Goal: Transaction & Acquisition: Purchase product/service

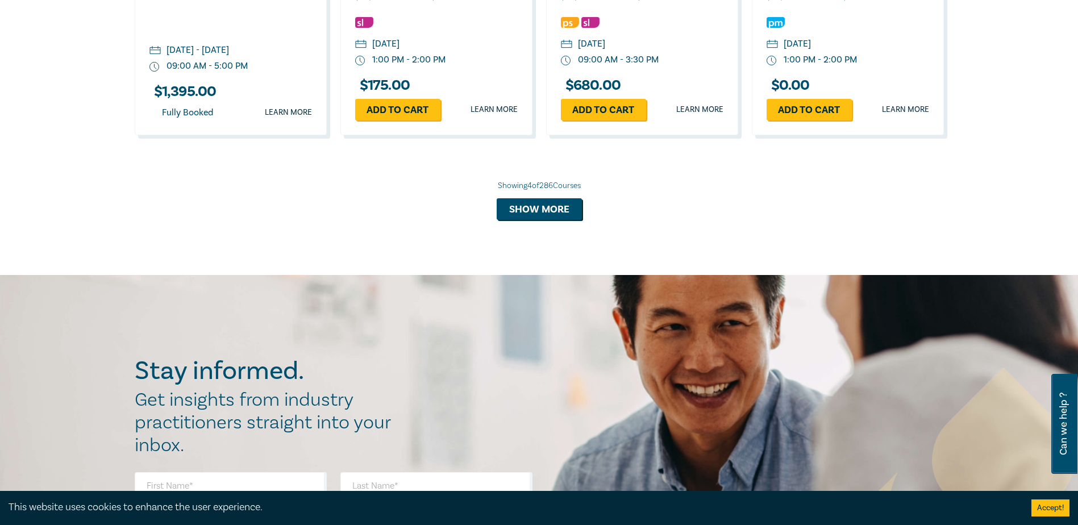
scroll to position [1194, 0]
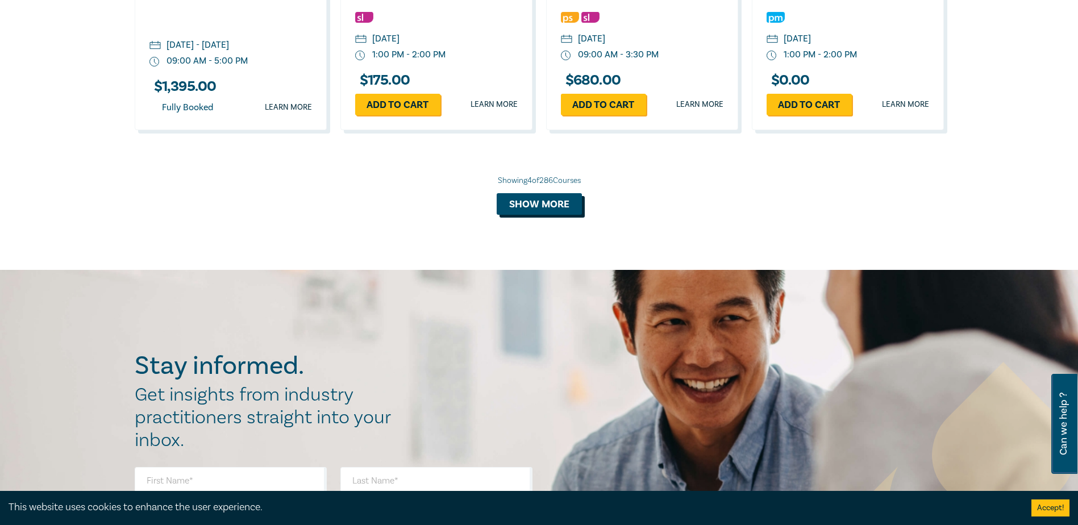
click at [532, 209] on button "Show more" at bounding box center [539, 204] width 85 height 22
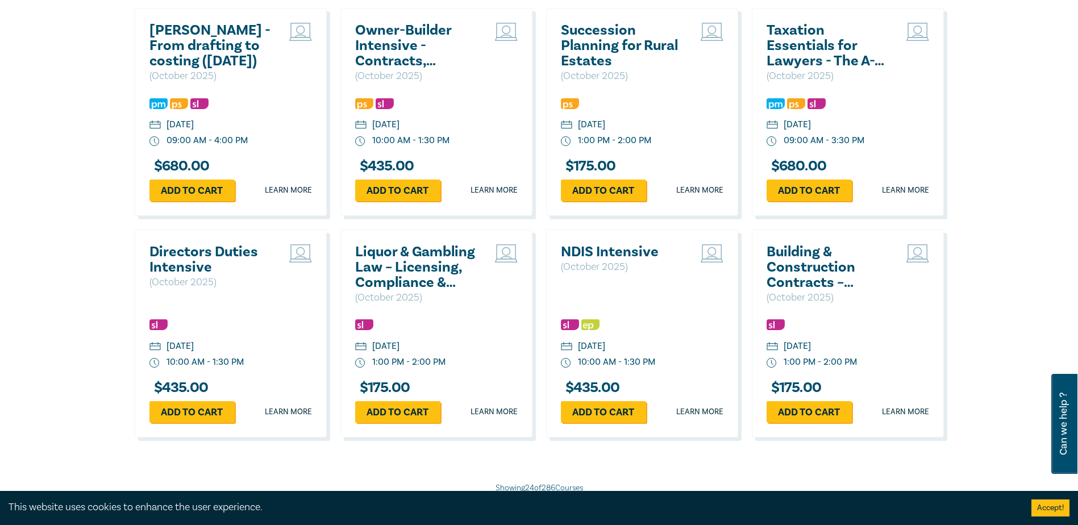
scroll to position [1990, 0]
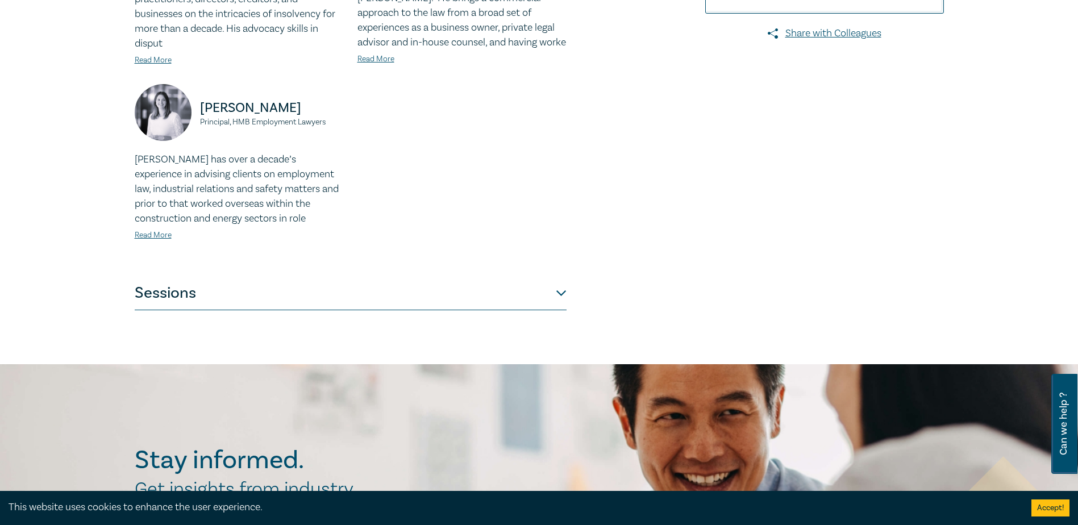
scroll to position [455, 0]
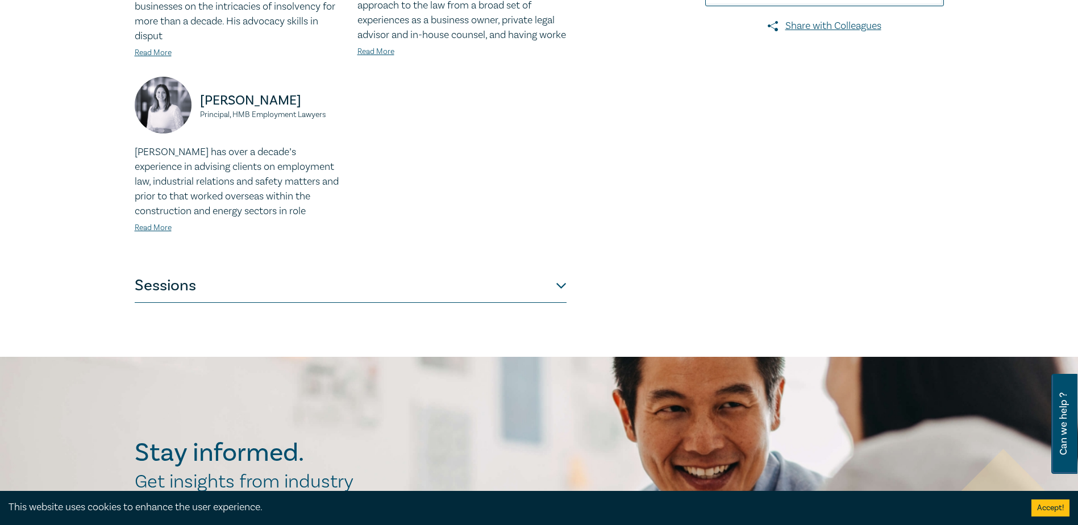
click at [559, 273] on button "Sessions" at bounding box center [351, 286] width 432 height 34
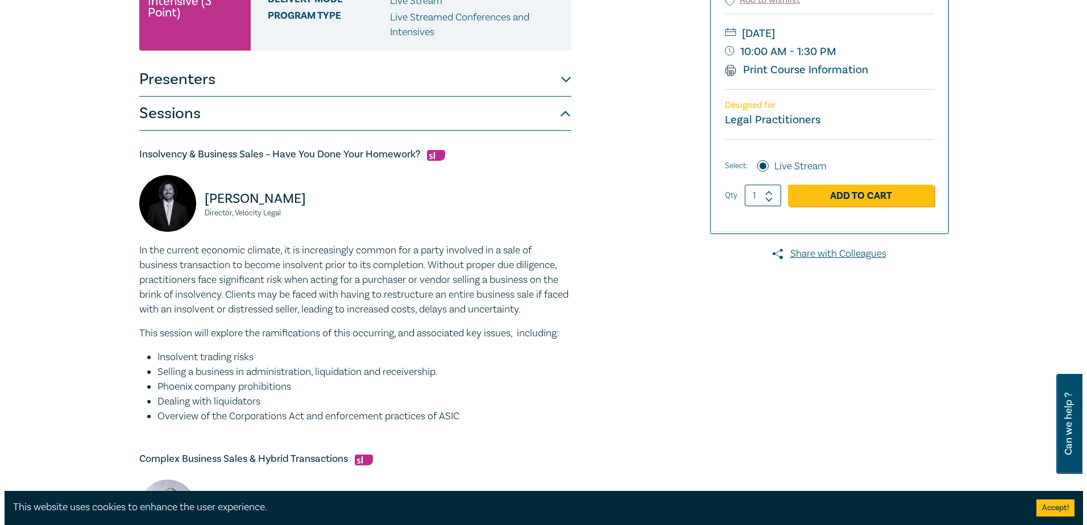
scroll to position [57, 0]
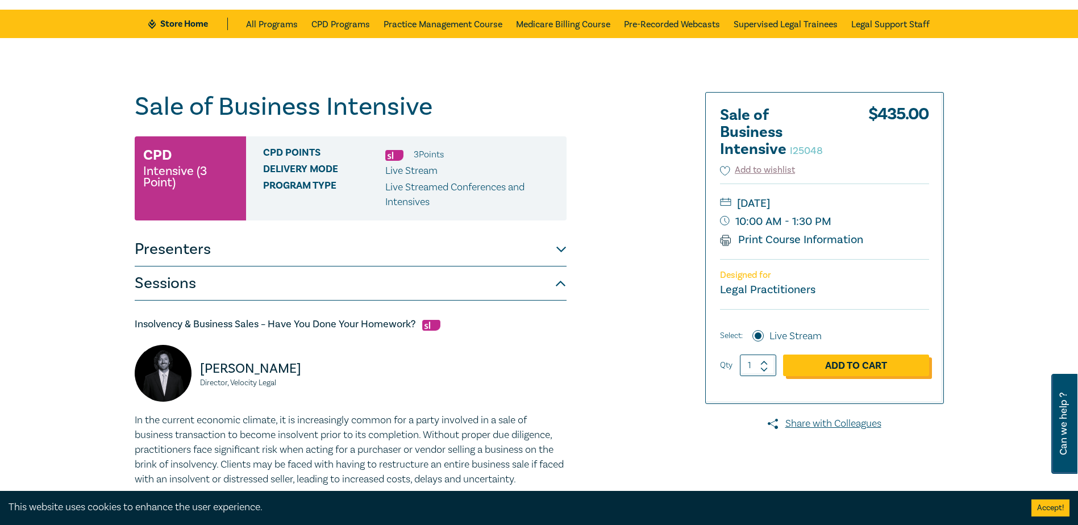
click at [830, 357] on link "Add to Cart" at bounding box center [856, 366] width 146 height 22
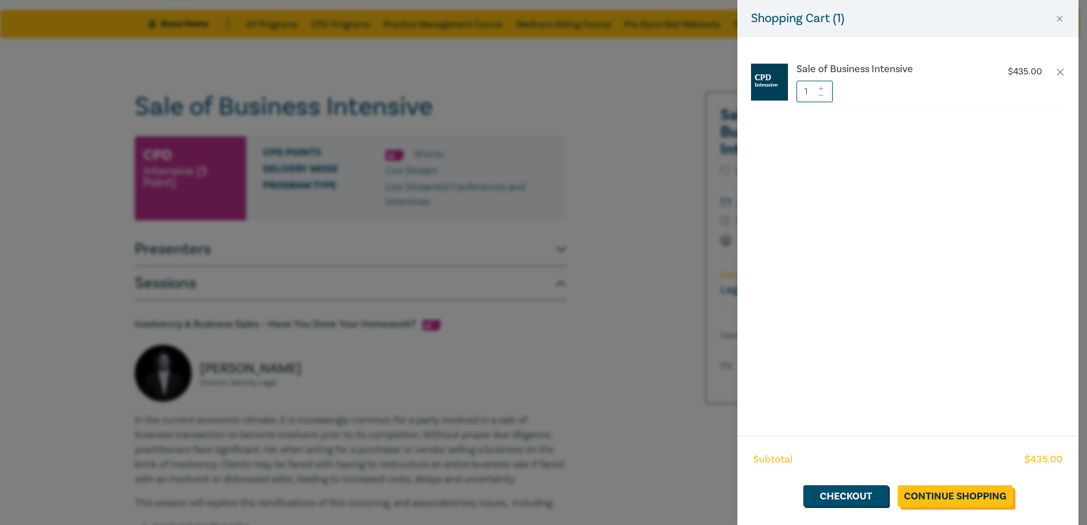
click at [926, 498] on link "Continue Shopping" at bounding box center [955, 496] width 115 height 22
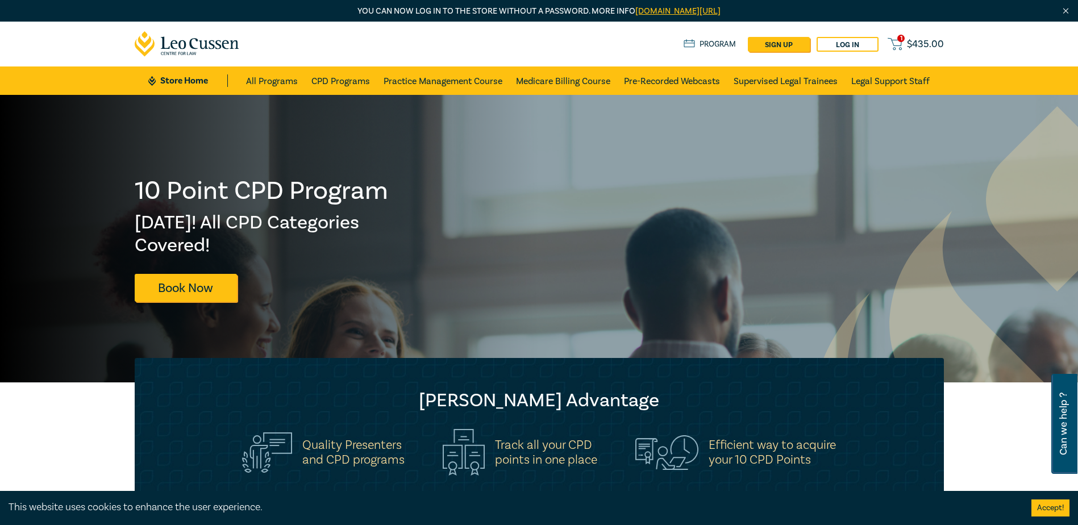
click at [914, 47] on span "$ 435.00" at bounding box center [925, 44] width 37 height 13
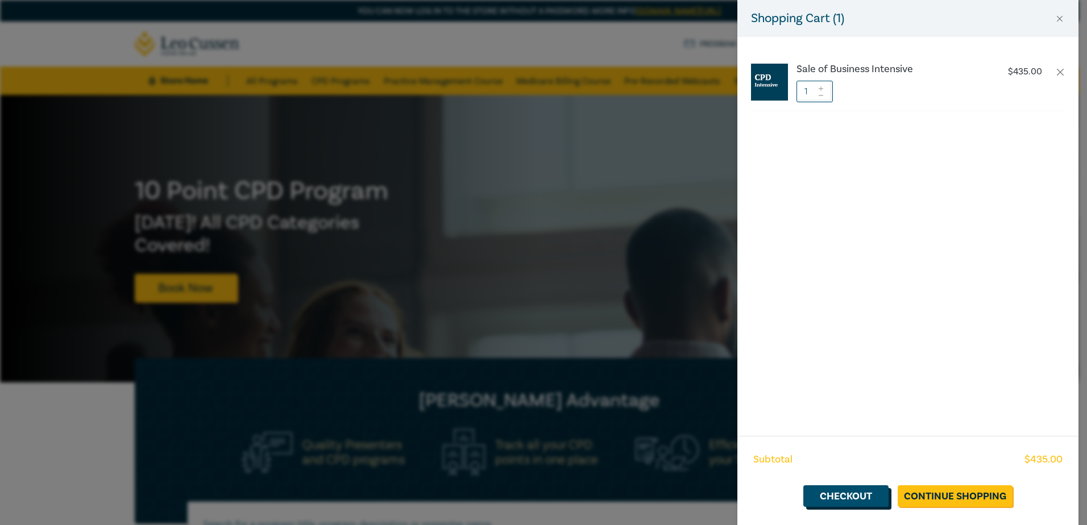
click at [837, 498] on link "Checkout" at bounding box center [845, 496] width 85 height 22
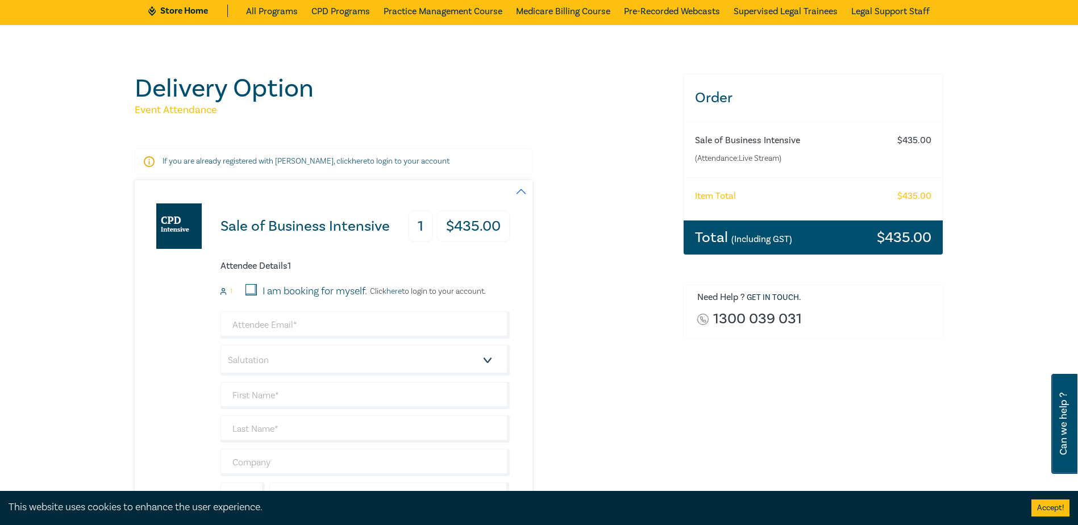
scroll to position [114, 0]
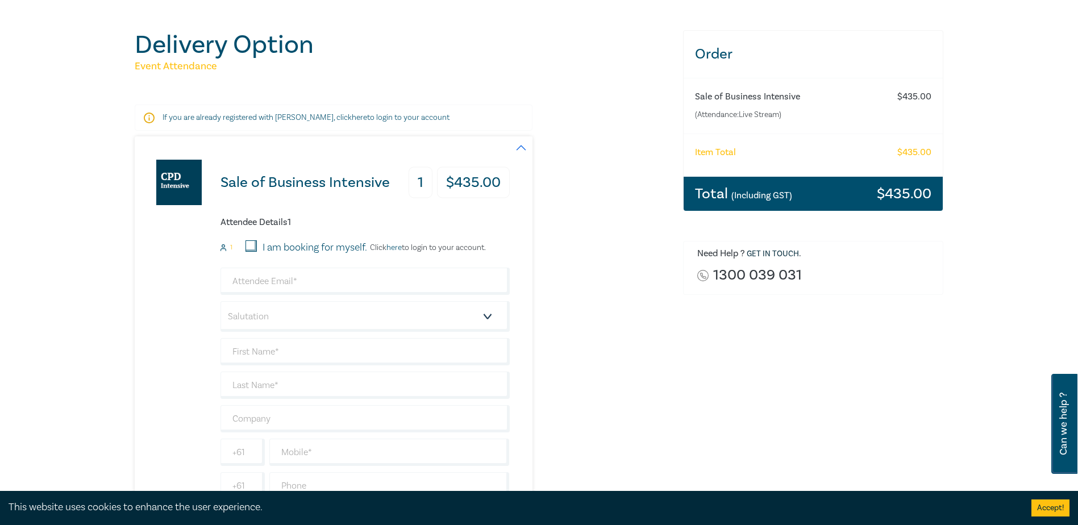
click at [254, 246] on input "I am booking for myself." at bounding box center [251, 245] width 11 height 11
checkbox input "true"
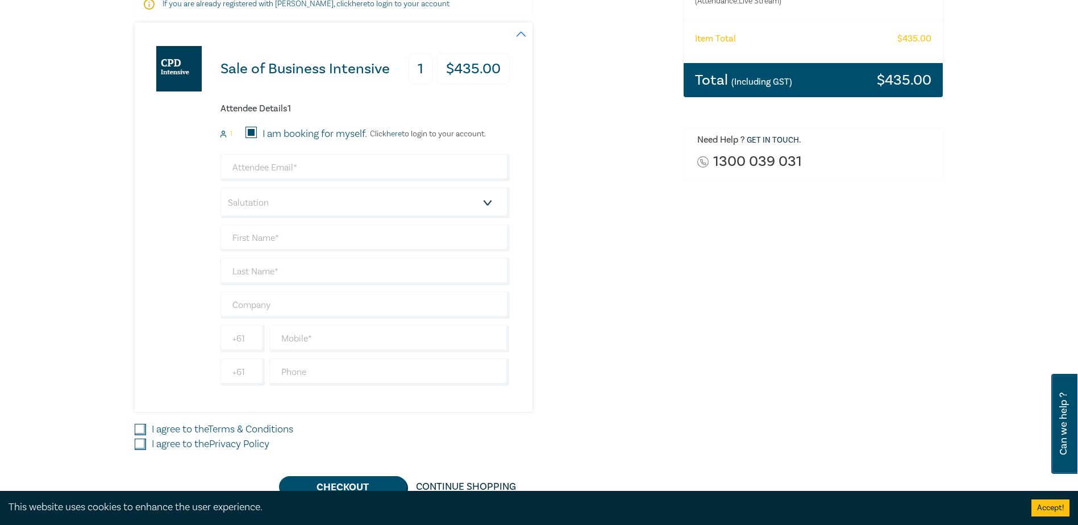
scroll to position [171, 0]
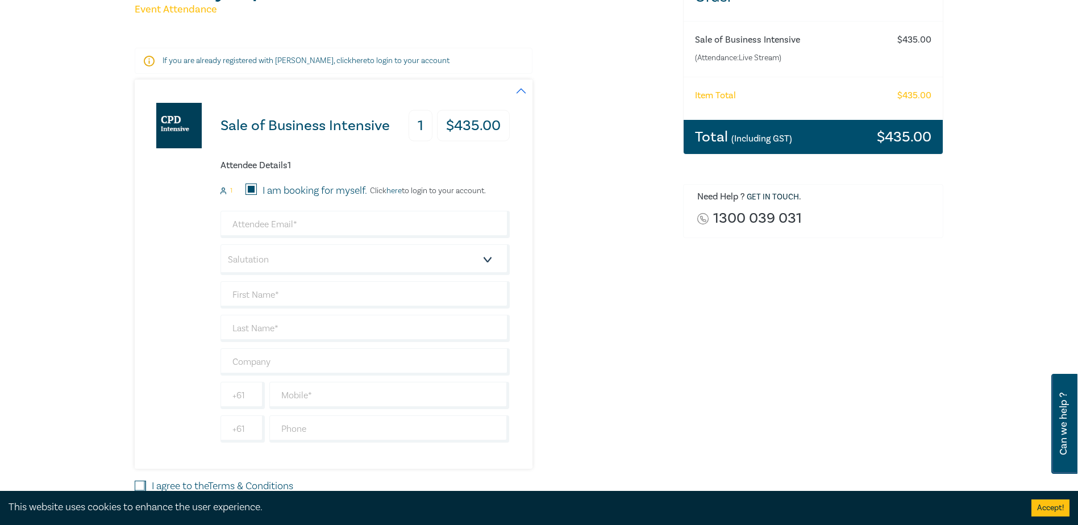
click at [371, 62] on p "If you are already registered with Leo Cussen, click here to login to your acco…" at bounding box center [334, 60] width 342 height 11
click at [279, 227] on input "email" at bounding box center [365, 224] width 289 height 27
type input "lauren@lglc.com.au"
type input "Lauren"
type input "Gillett"
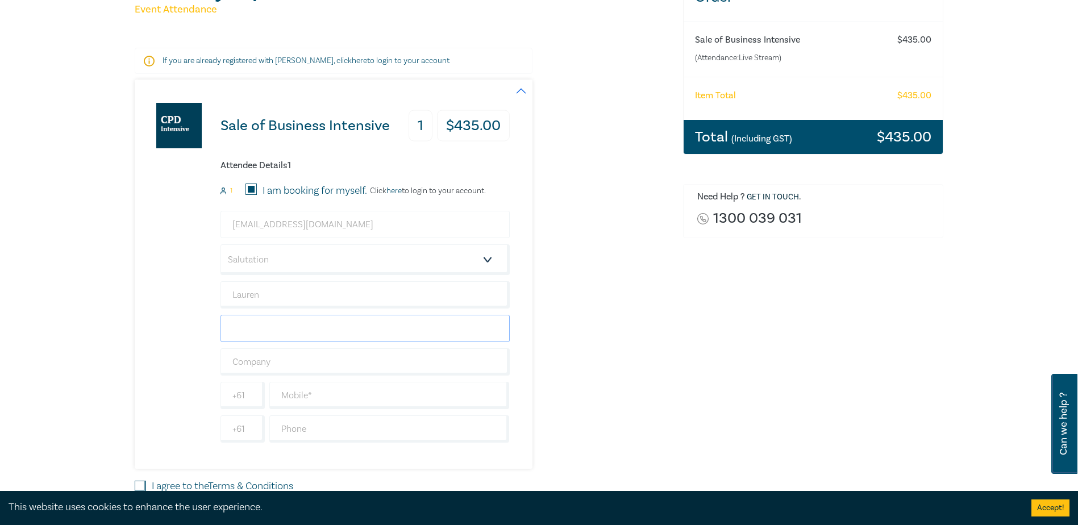
type input "ABD Legal Pty Ltd"
click at [388, 261] on select "Salutation Mr. Mrs. Ms. Miss Dr. Prof. Other" at bounding box center [365, 259] width 289 height 31
select select "Ms."
click at [221, 244] on select "Salutation Mr. Mrs. Ms. Miss Dr. Prof. Other" at bounding box center [365, 259] width 289 height 31
click at [527, 281] on div "Sale of Business Intensive 1 $ 435.00 Attendee Details 1 1 I am booking for mys…" at bounding box center [334, 274] width 398 height 389
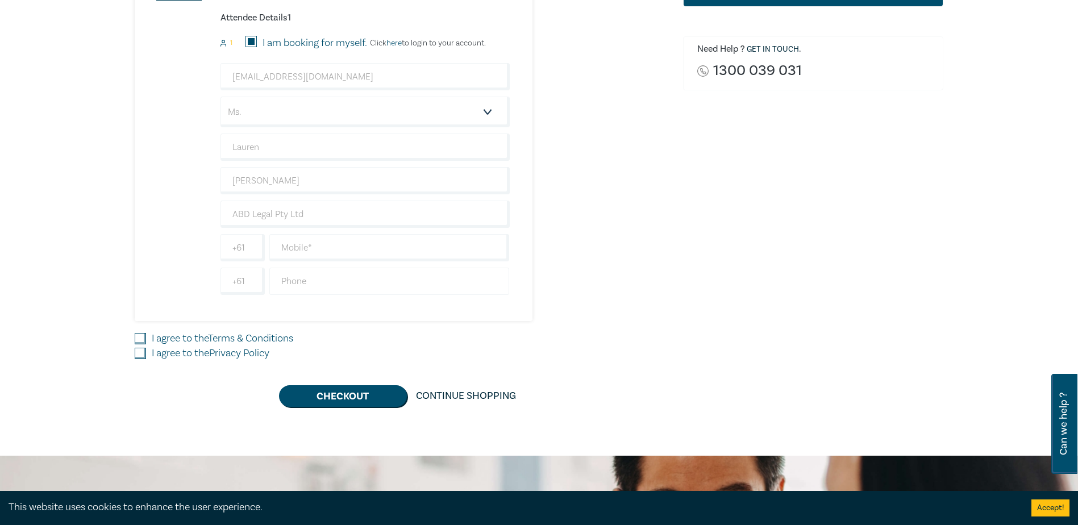
scroll to position [341, 0]
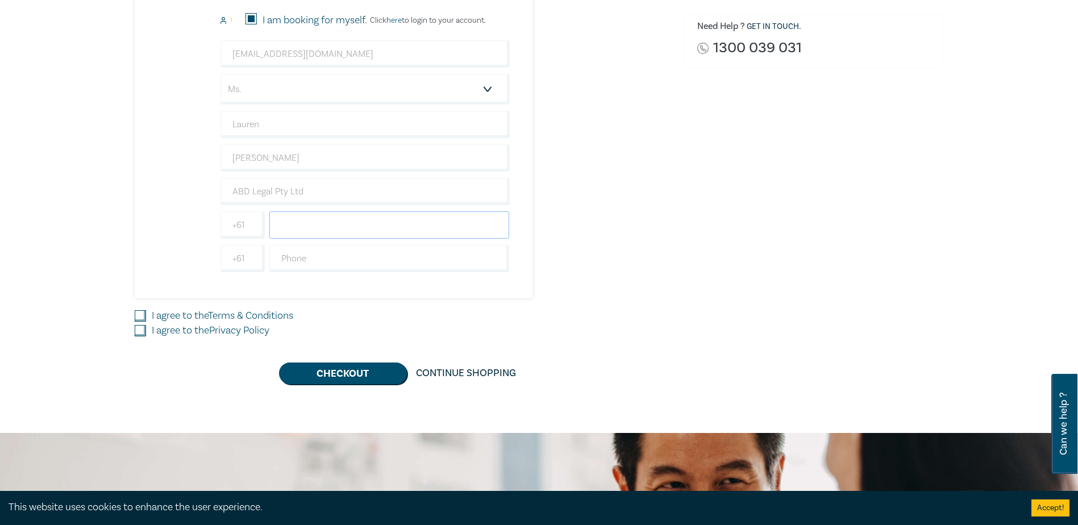
click at [338, 232] on input "text" at bounding box center [389, 224] width 240 height 27
type input "0433993583"
click at [140, 314] on input "I agree to the Terms & Conditions" at bounding box center [140, 315] width 11 height 11
checkbox input "true"
click at [138, 332] on input "I agree to the Privacy Policy" at bounding box center [140, 330] width 11 height 11
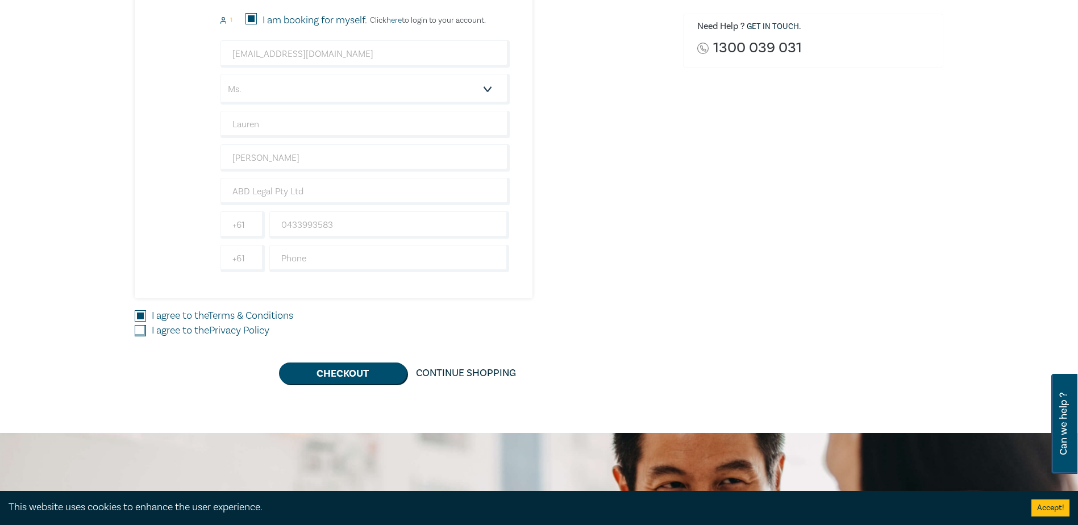
checkbox input "true"
click at [339, 374] on button "Checkout" at bounding box center [343, 374] width 128 height 22
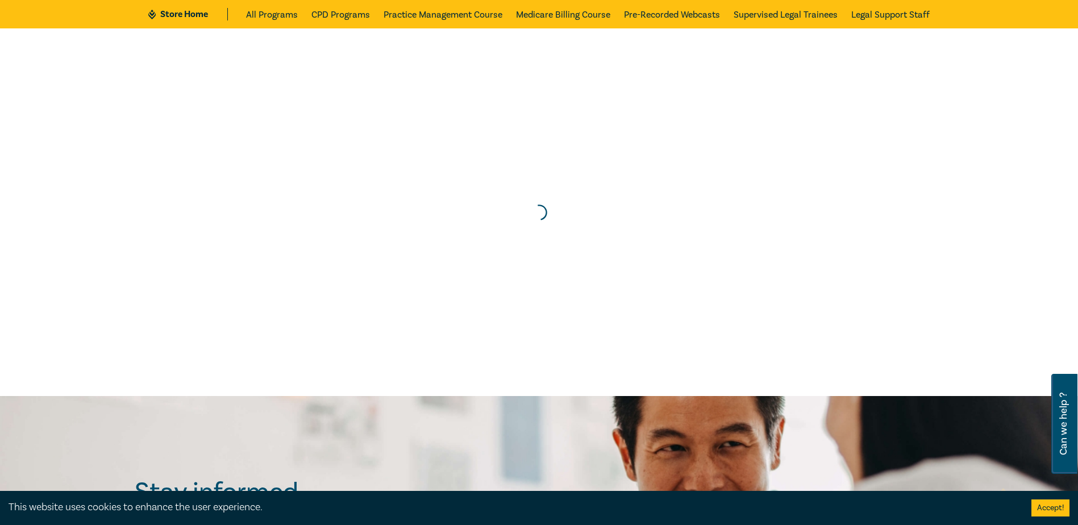
scroll to position [0, 0]
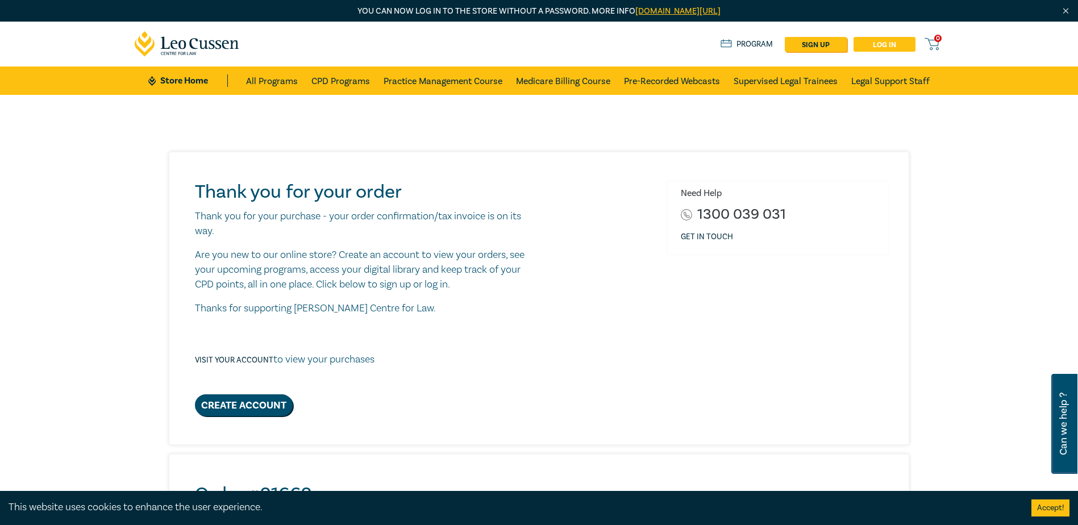
click at [903, 46] on link "Log in" at bounding box center [885, 44] width 62 height 15
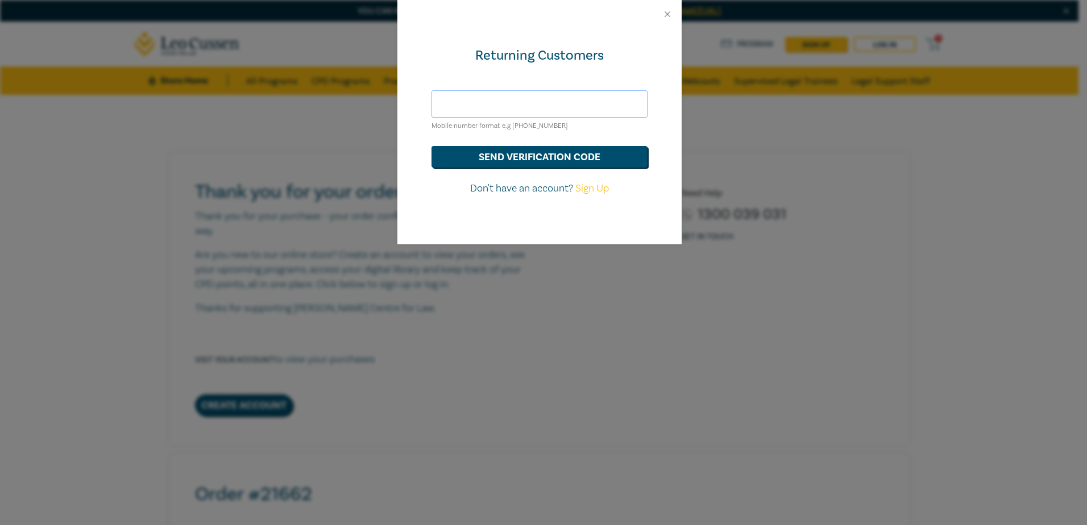
click at [540, 104] on input "text" at bounding box center [539, 103] width 216 height 27
type input "[EMAIL_ADDRESS][DOMAIN_NAME]"
click at [525, 158] on button "send verification code" at bounding box center [539, 157] width 216 height 22
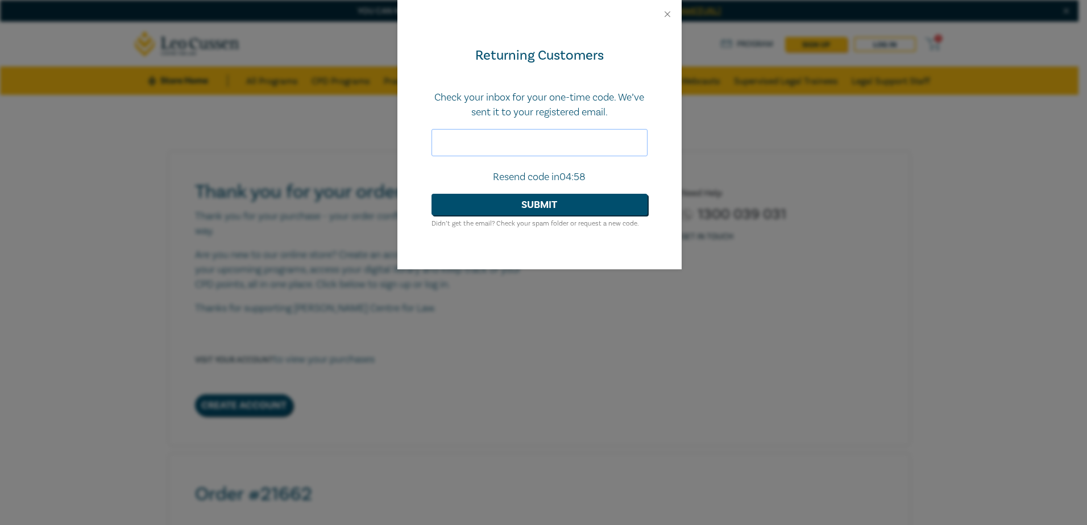
click at [529, 147] on input "text" at bounding box center [539, 142] width 216 height 27
type input "047844"
click at [497, 196] on button "Submit" at bounding box center [539, 205] width 216 height 22
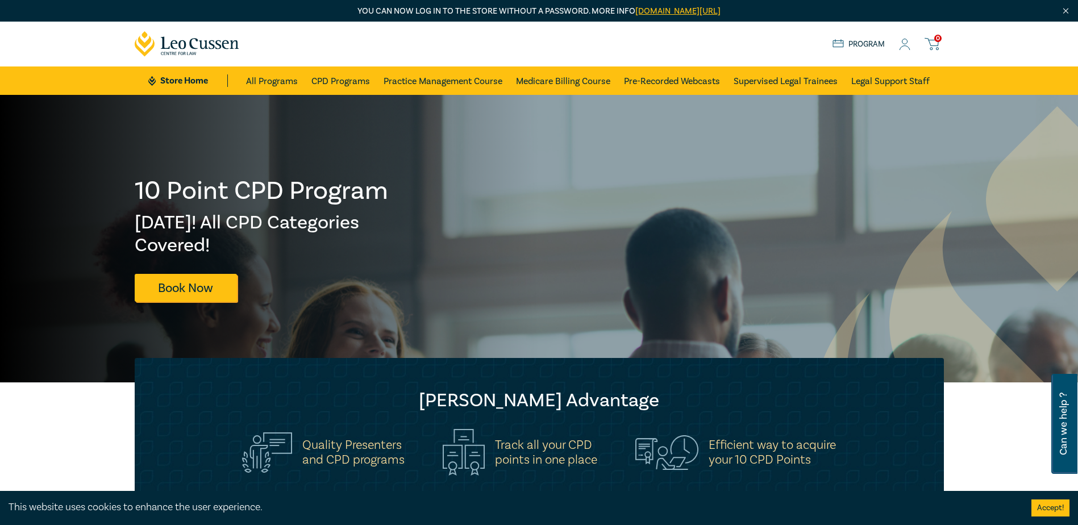
click at [863, 42] on link "Program" at bounding box center [859, 44] width 53 height 13
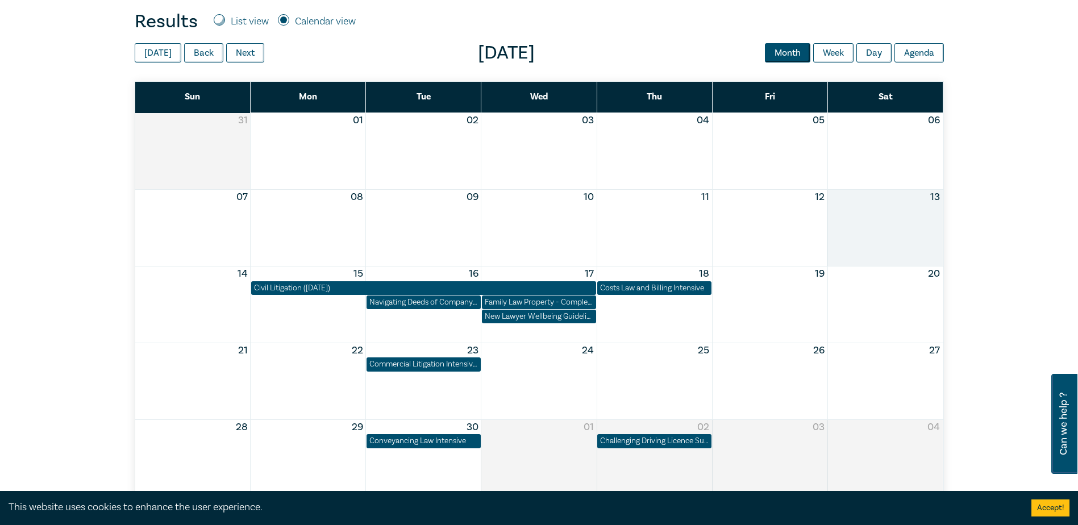
scroll to position [398, 0]
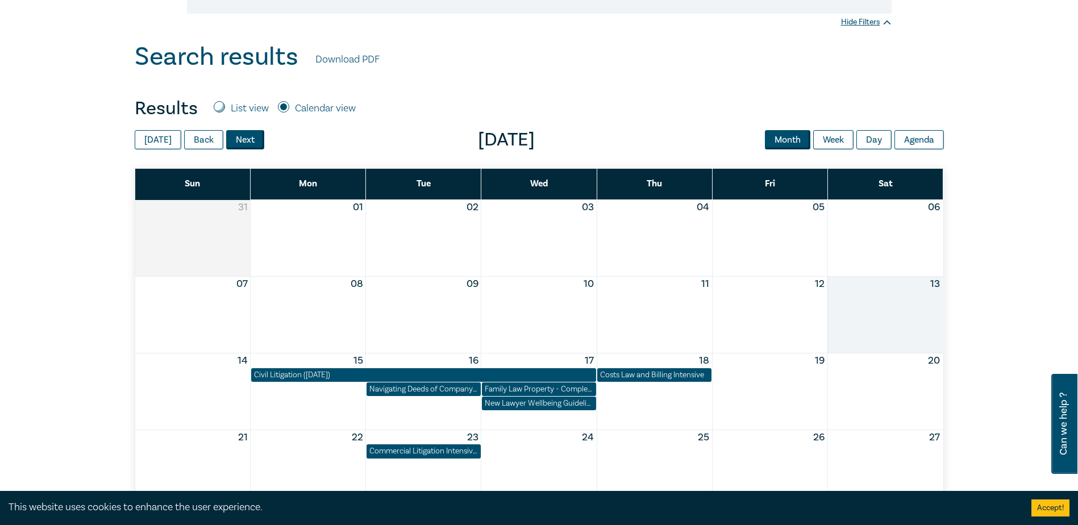
click at [243, 139] on button "Next" at bounding box center [245, 139] width 38 height 19
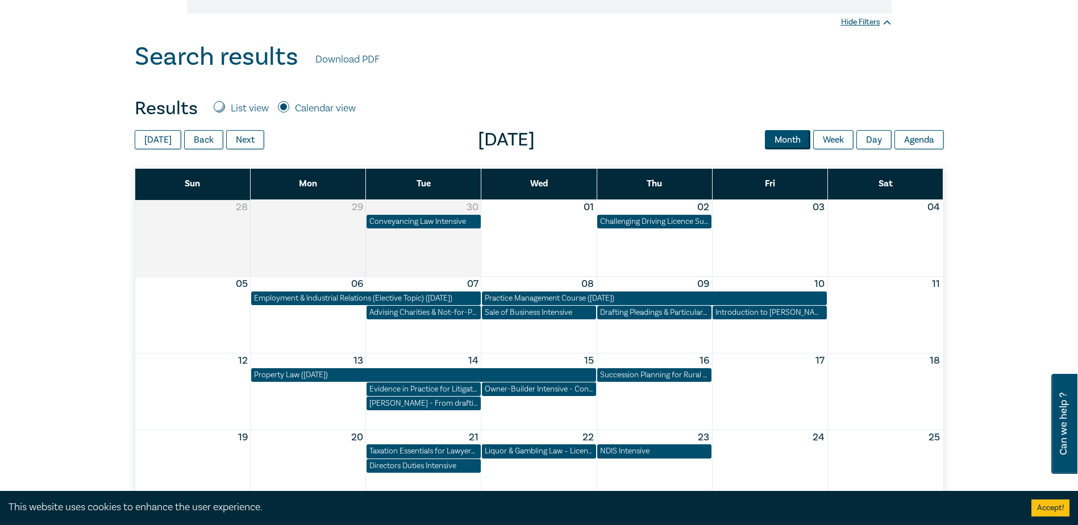
click at [557, 324] on div "Month View" at bounding box center [538, 315] width 115 height 76
click at [557, 312] on div "Sale of Business Intensive" at bounding box center [539, 312] width 109 height 11
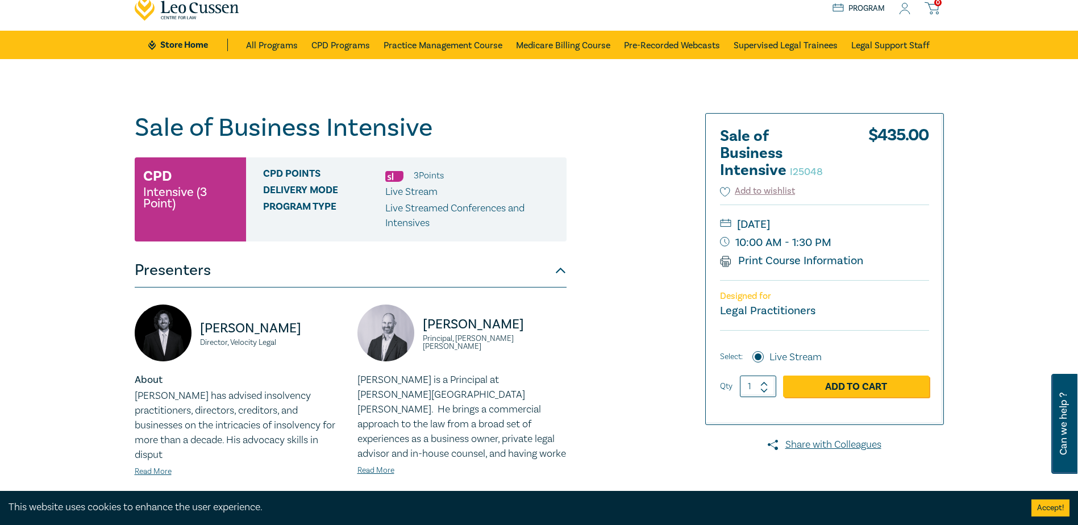
scroll to position [171, 0]
